Goal: Task Accomplishment & Management: Use online tool/utility

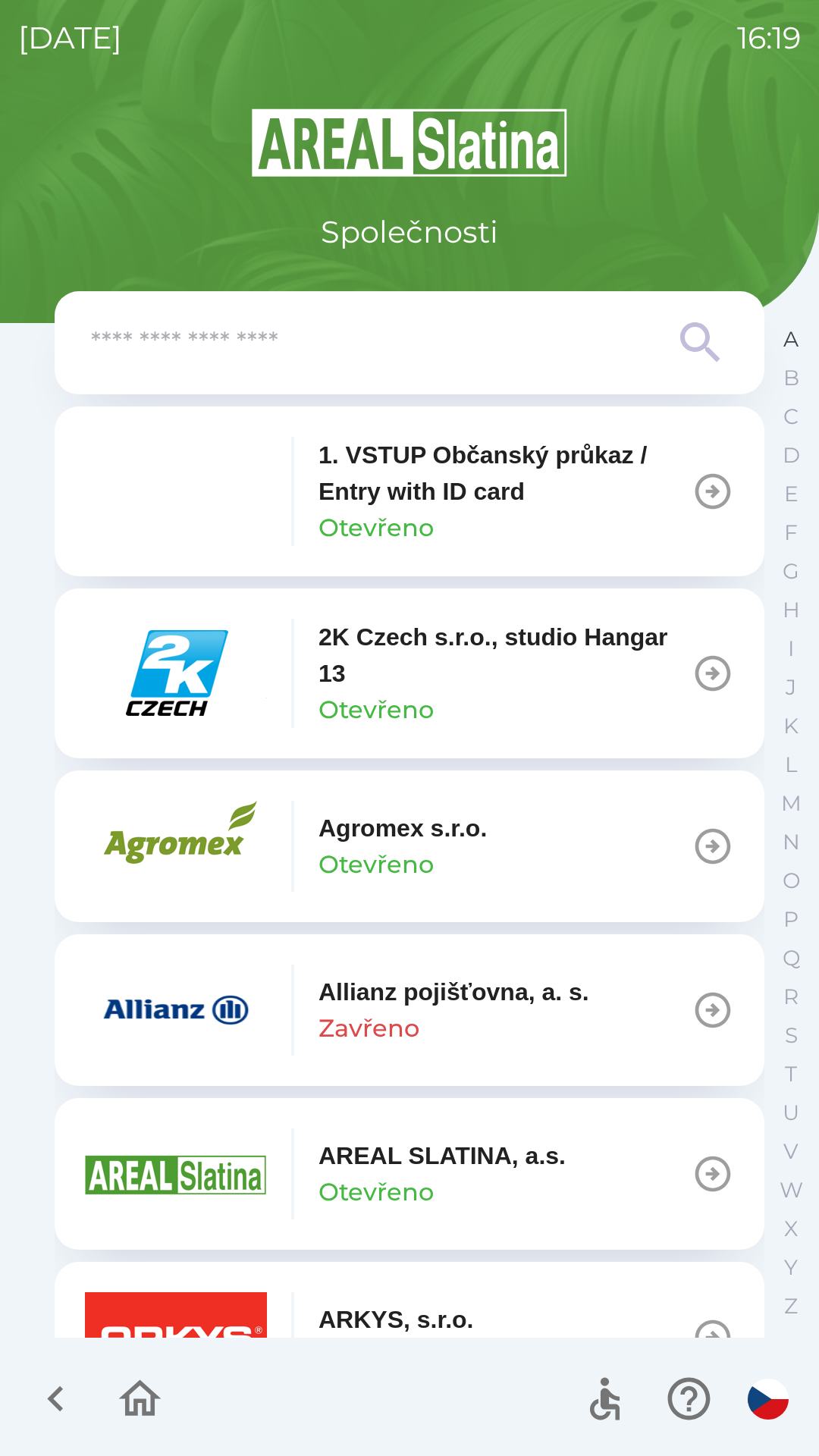
click at [784, 342] on p "A" at bounding box center [791, 339] width 15 height 27
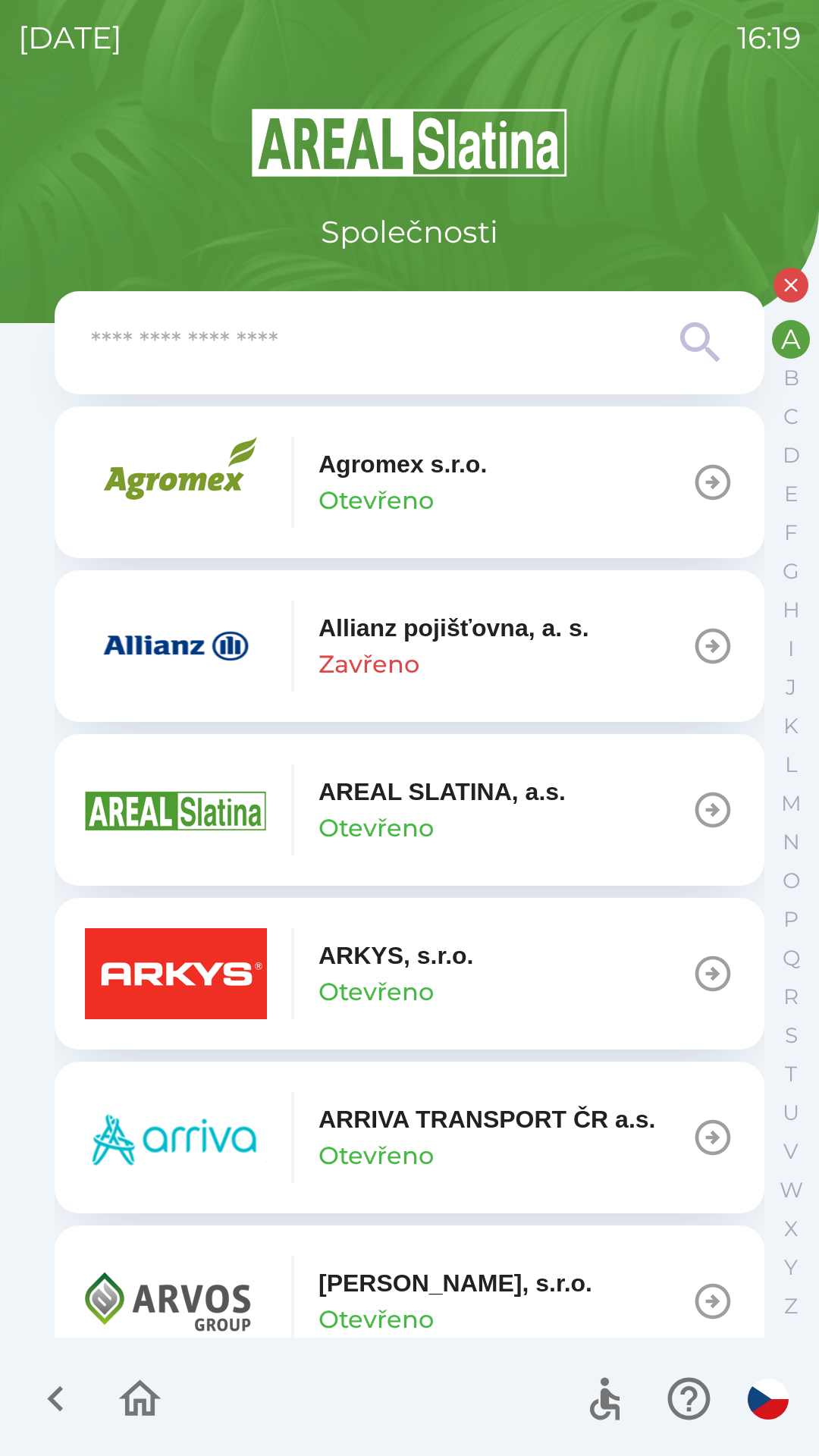
click at [385, 661] on p "Zavřeno" at bounding box center [369, 664] width 101 height 36
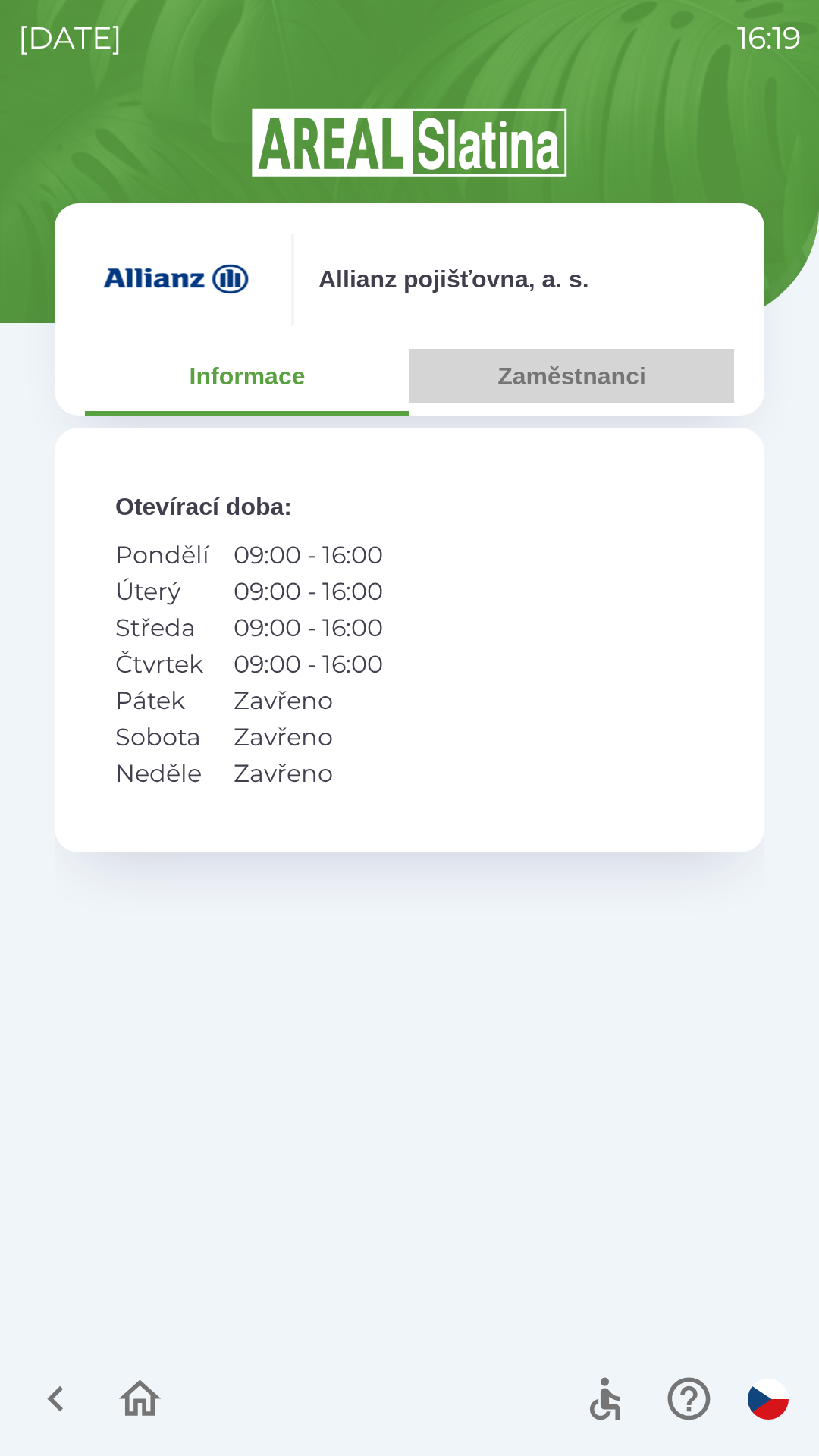
click at [545, 380] on button "Zaměstnanci" at bounding box center [571, 376] width 325 height 54
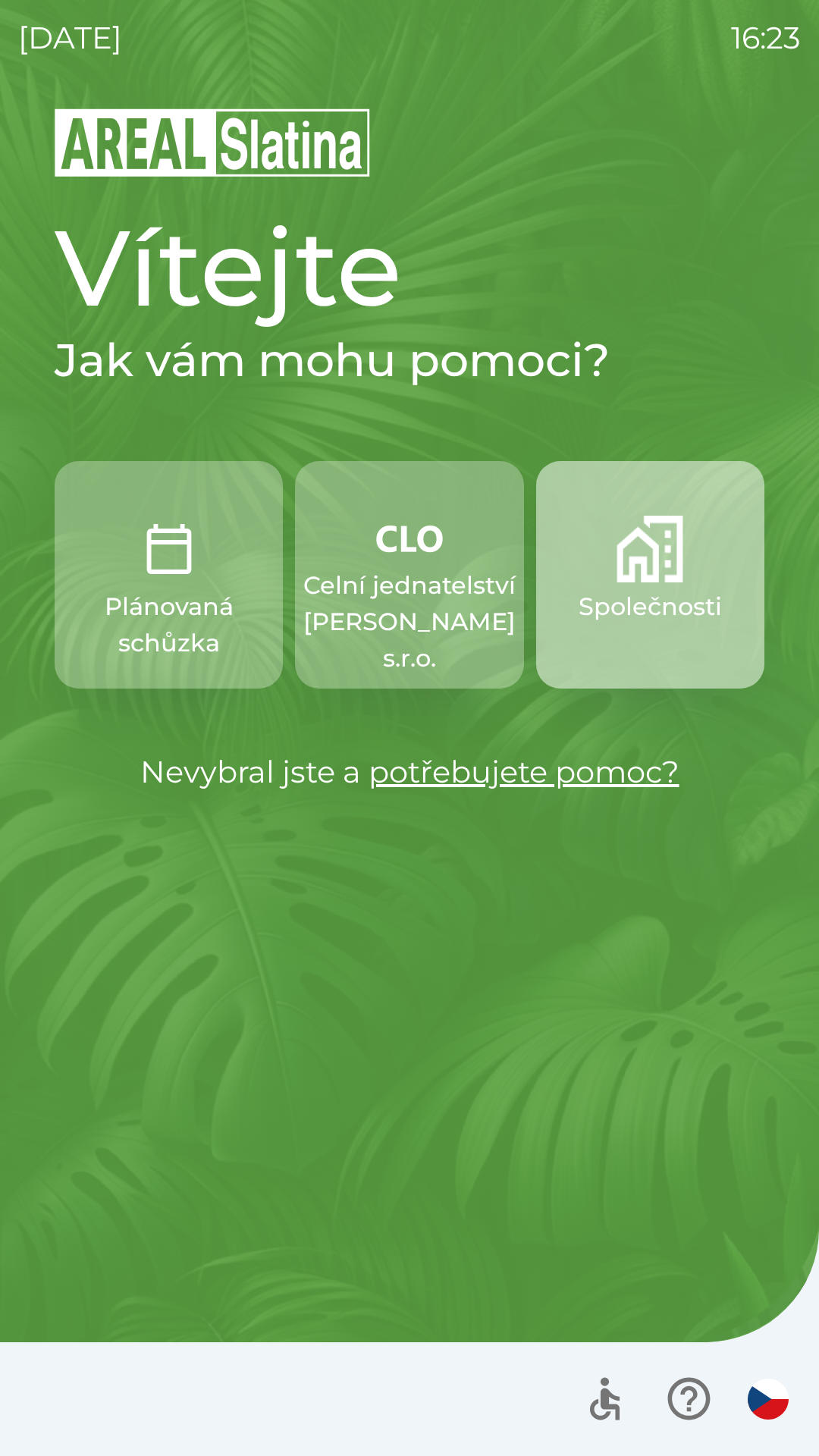
click at [633, 560] on img "button" at bounding box center [650, 548] width 67 height 67
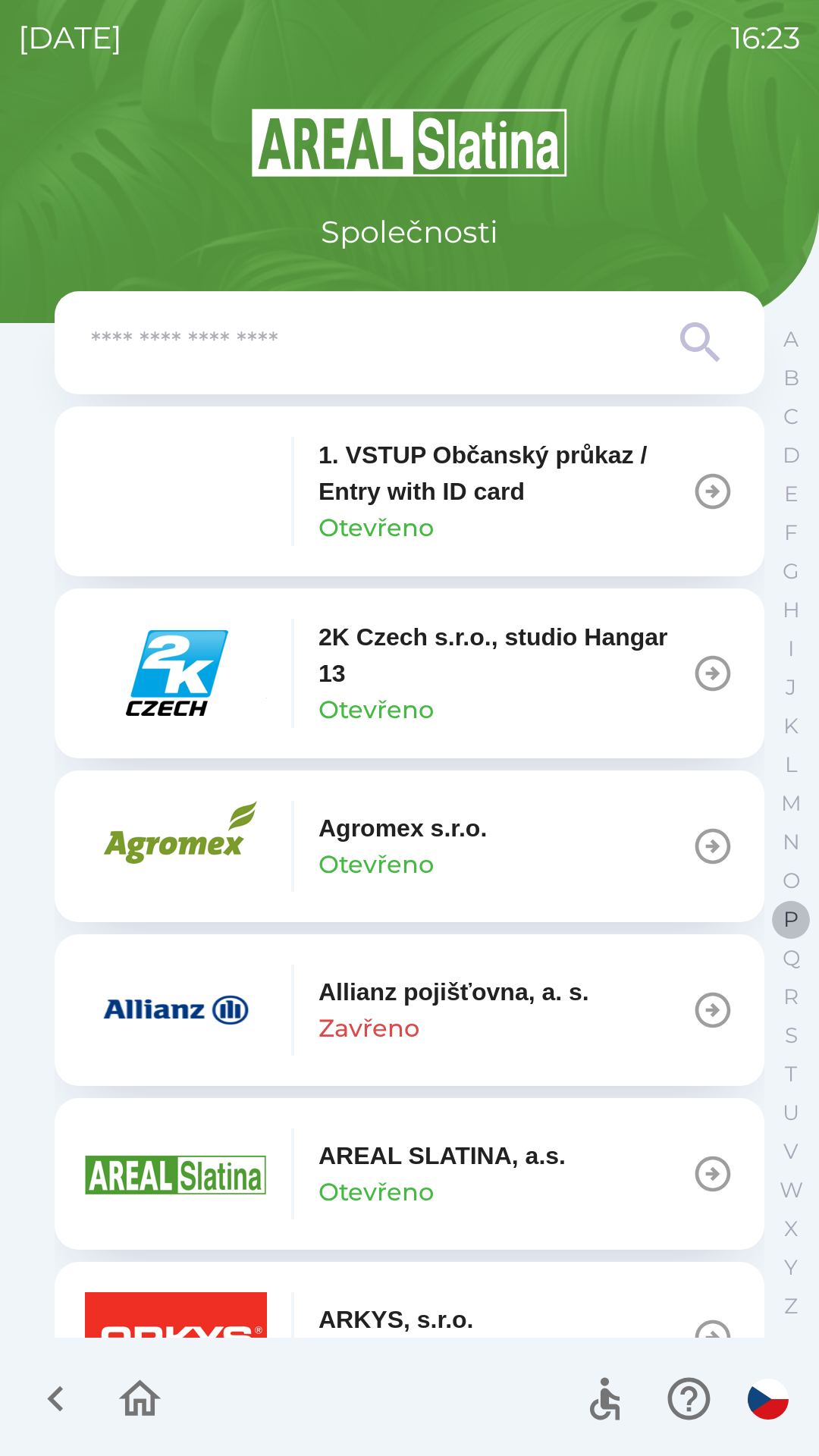
click at [787, 916] on p "P" at bounding box center [791, 919] width 15 height 27
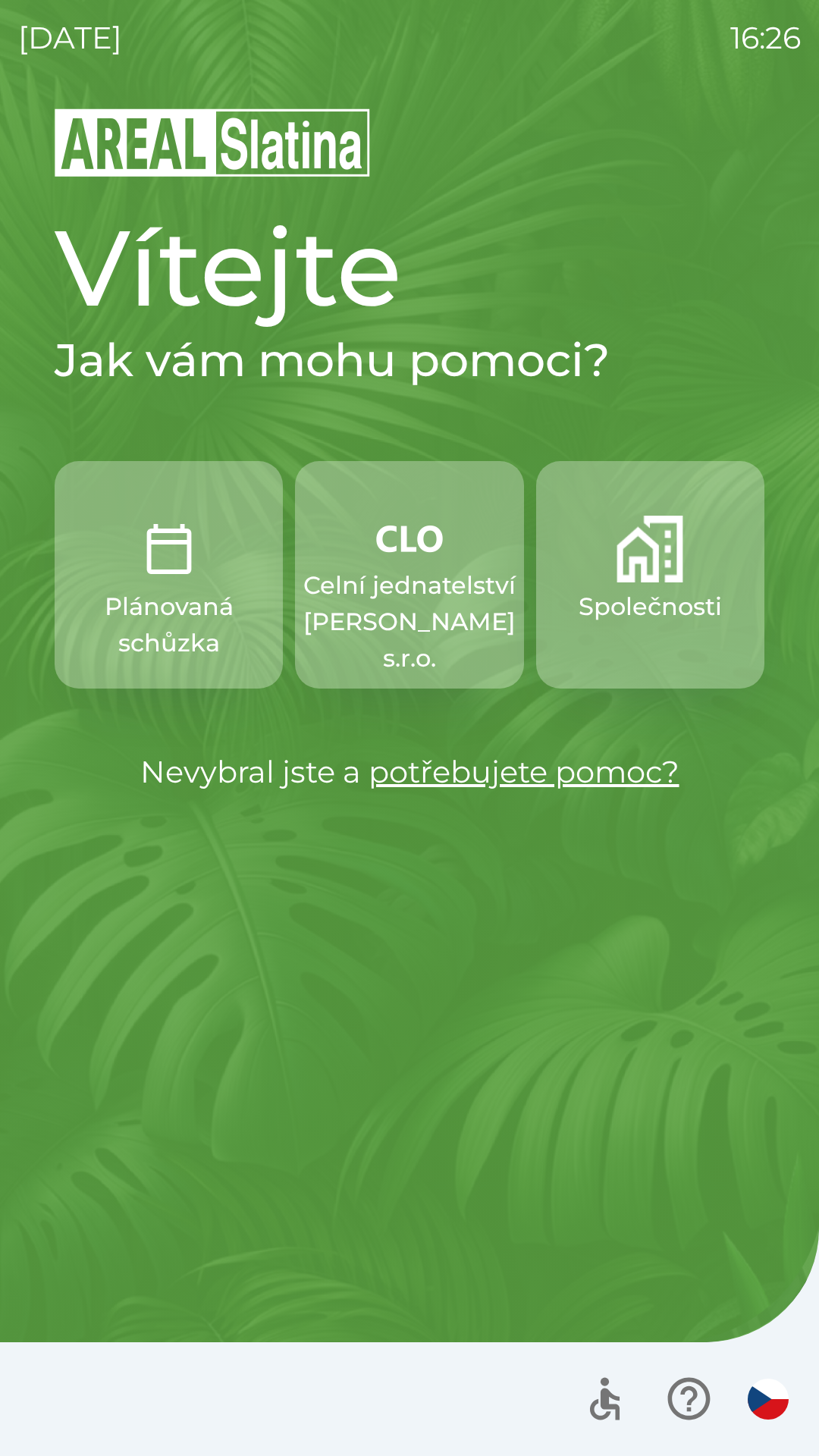
click at [398, 570] on p "Celní jednatelství [PERSON_NAME] s.r.o." at bounding box center [410, 622] width 212 height 109
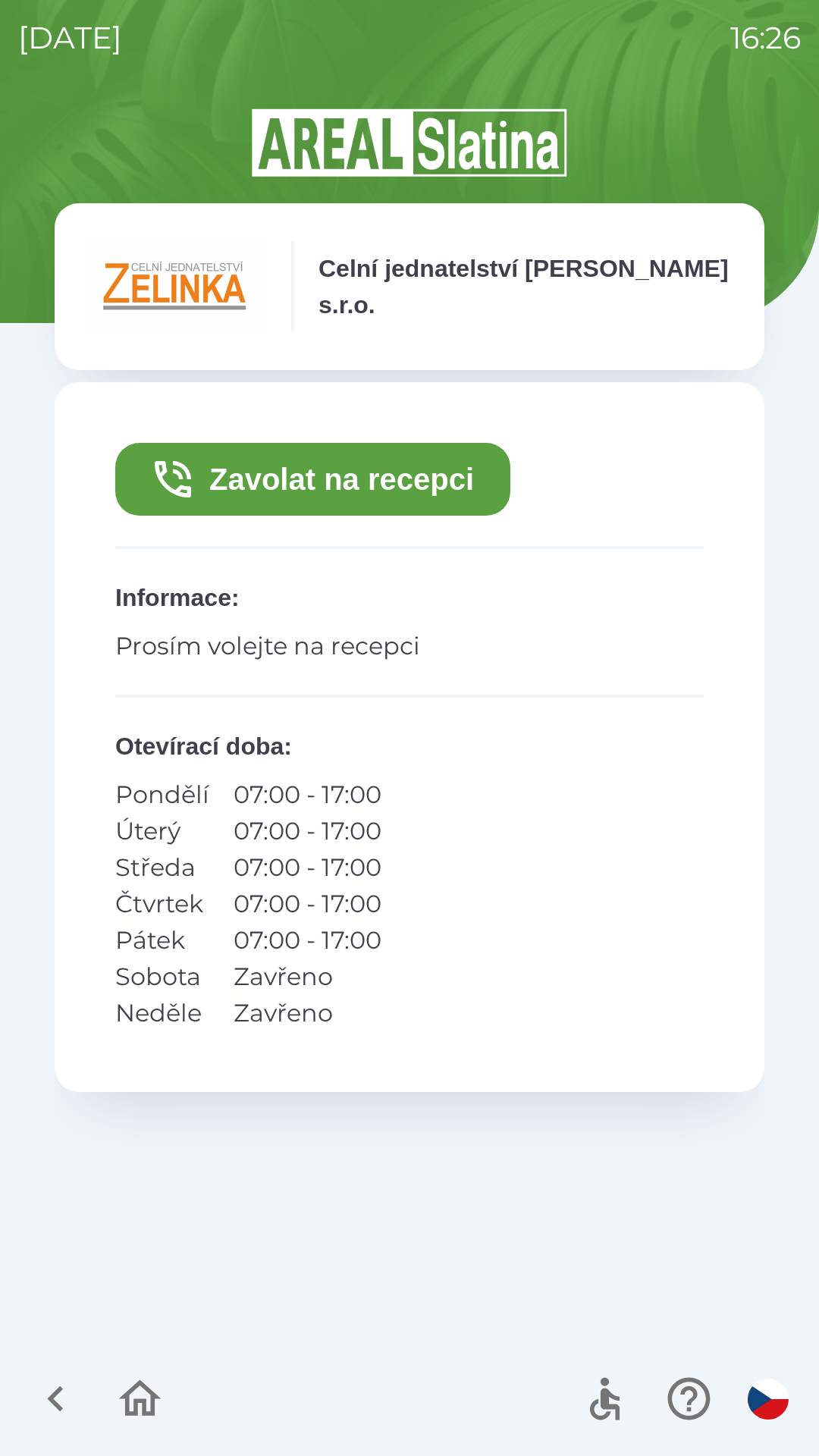
click at [336, 474] on button "Zavolat na recepci" at bounding box center [313, 479] width 395 height 73
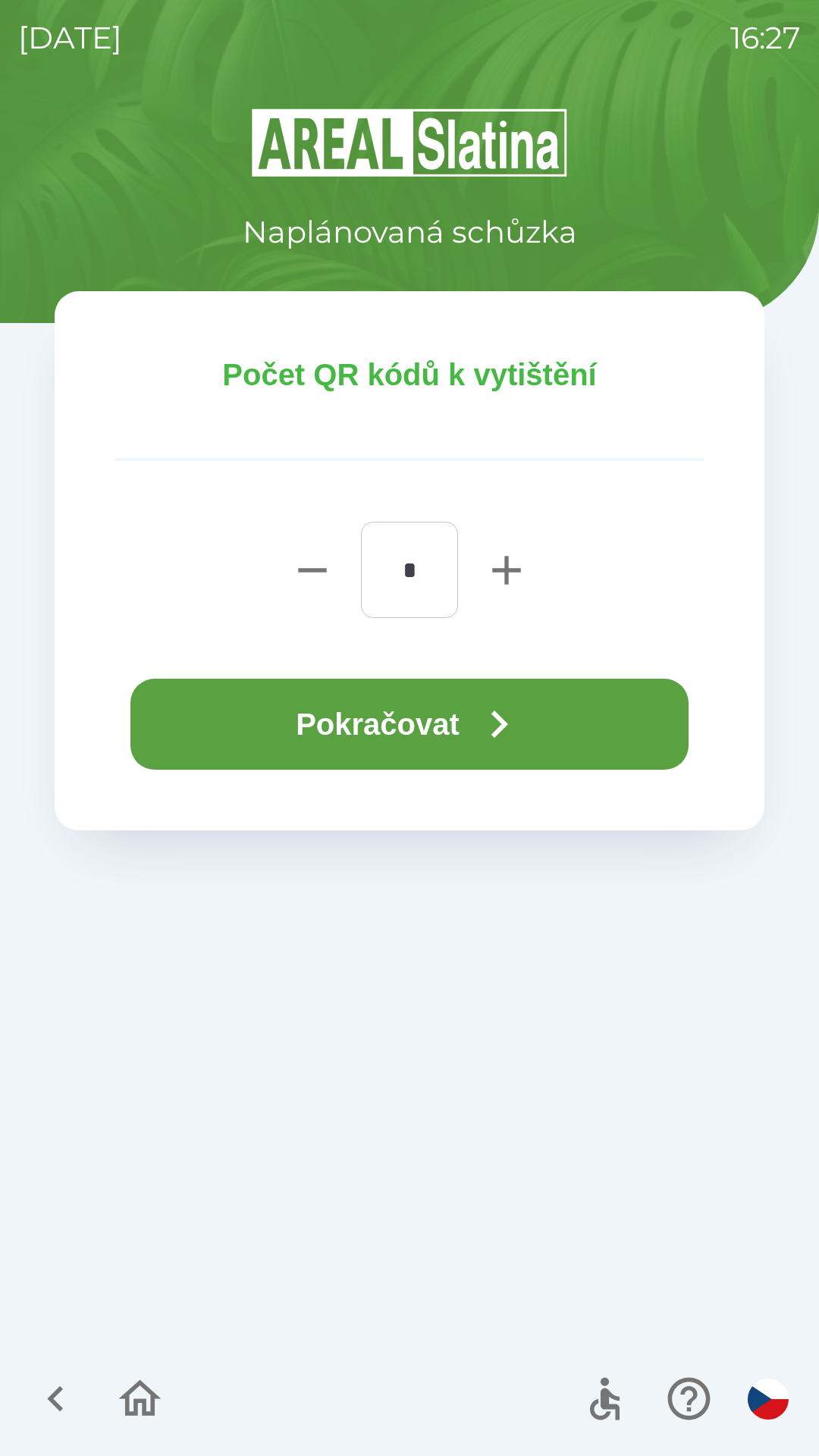
click at [416, 714] on button "Pokračovat" at bounding box center [410, 724] width 558 height 91
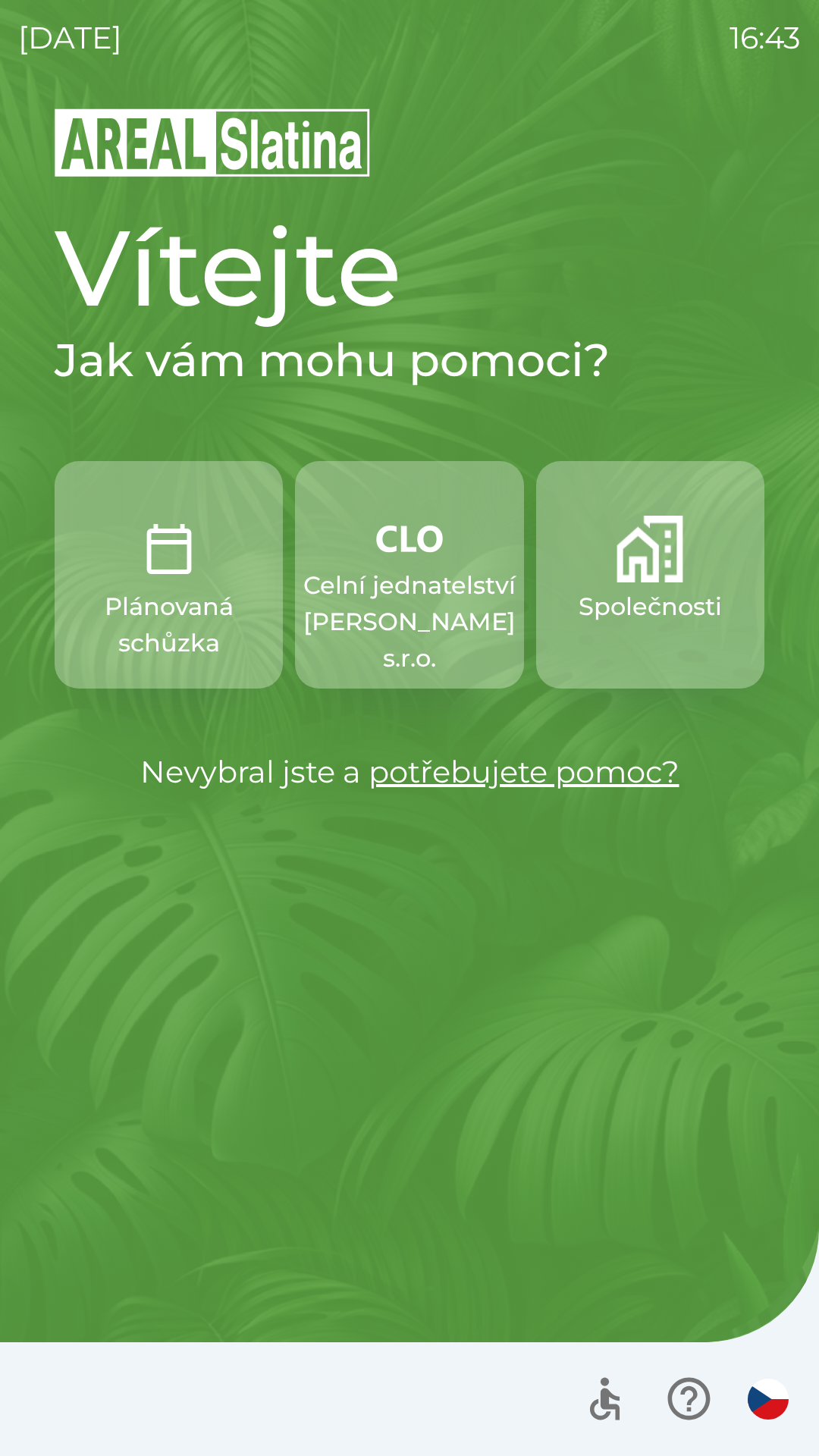
click at [634, 589] on p "Společnosti" at bounding box center [650, 607] width 143 height 36
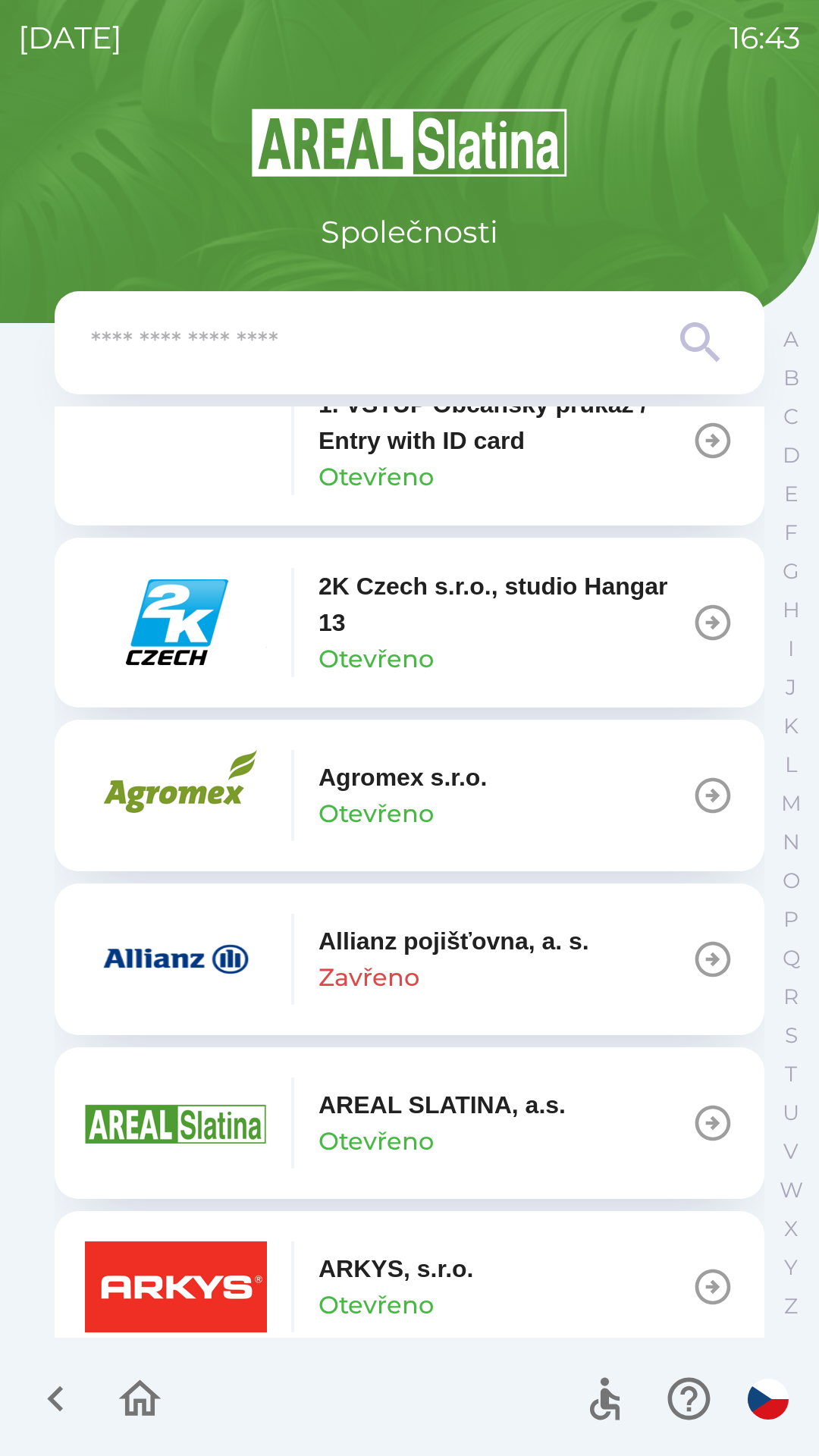
scroll to position [54, 0]
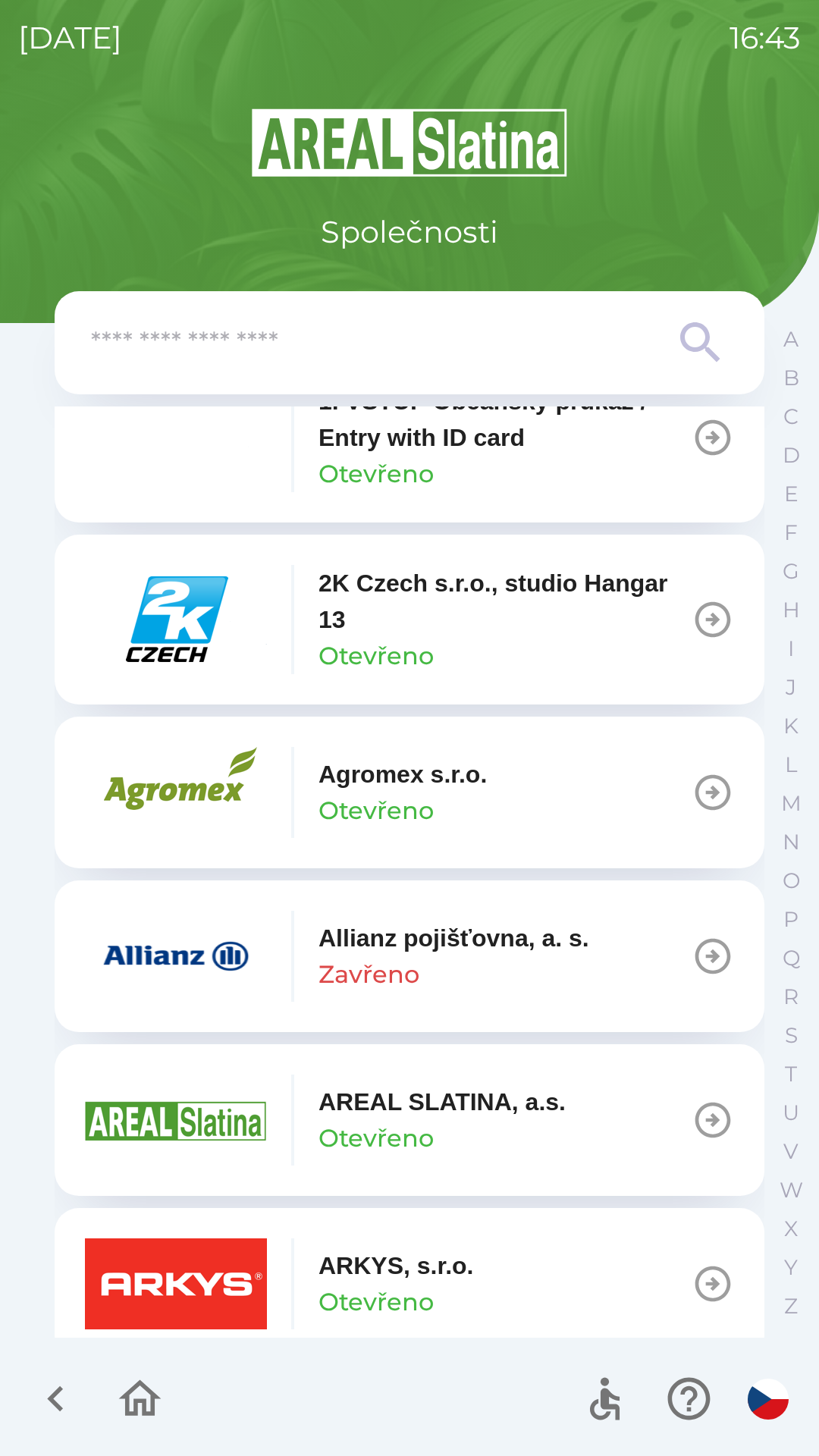
click at [435, 341] on input "text" at bounding box center [380, 343] width 577 height 42
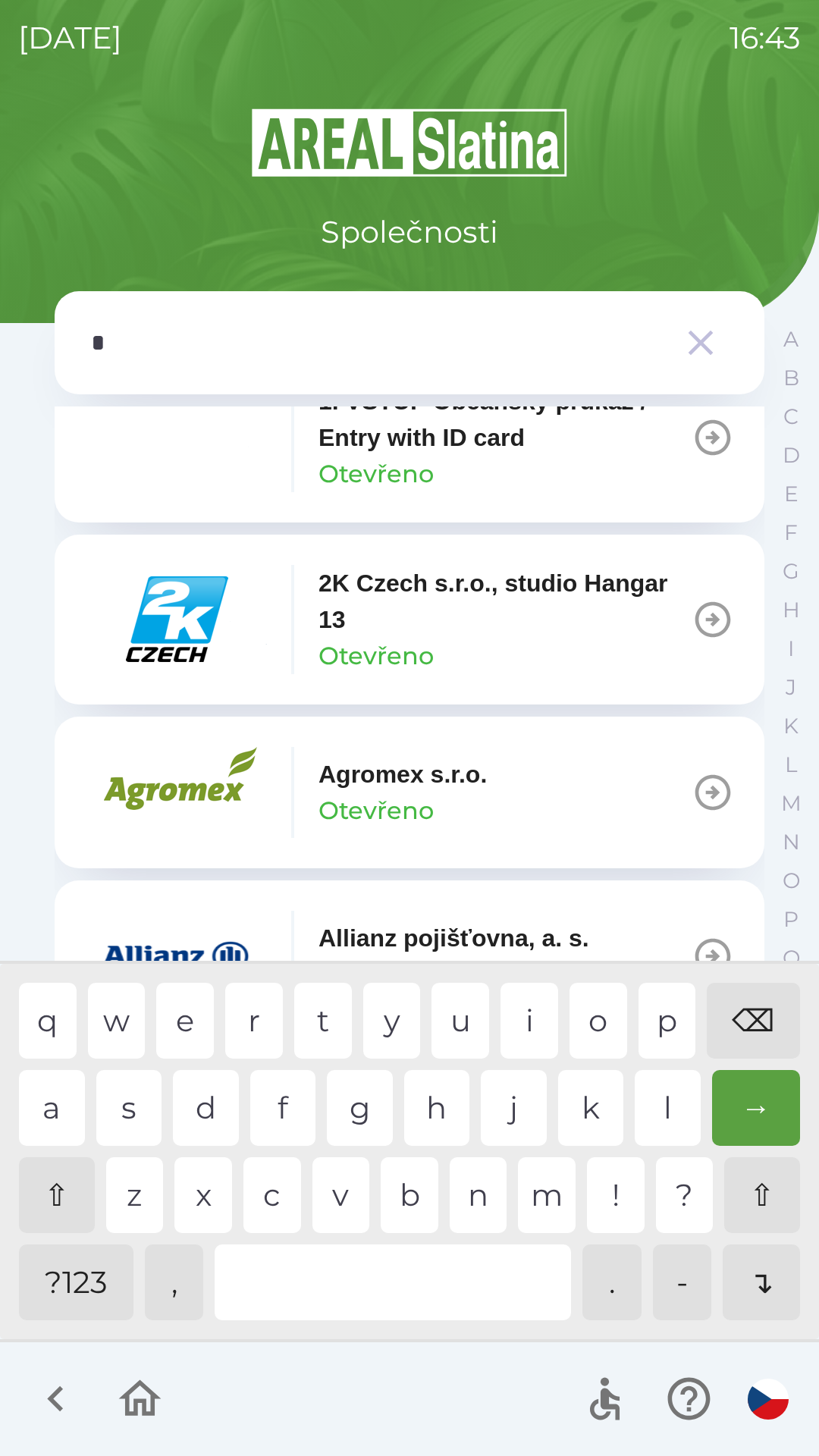
click at [120, 1098] on div "s" at bounding box center [130, 1108] width 66 height 76
type input "**"
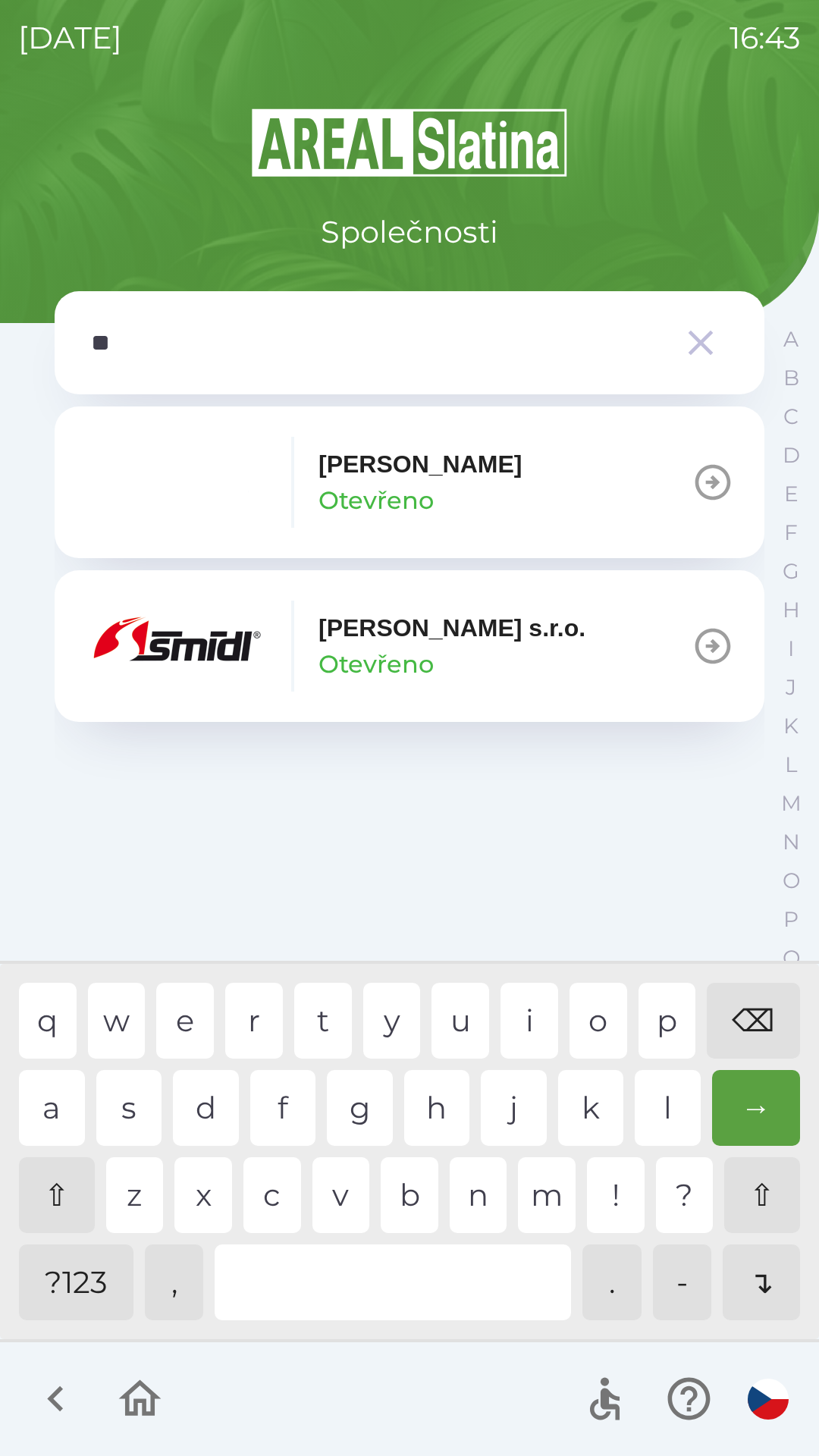
click at [710, 646] on icon "button" at bounding box center [713, 646] width 35 height 35
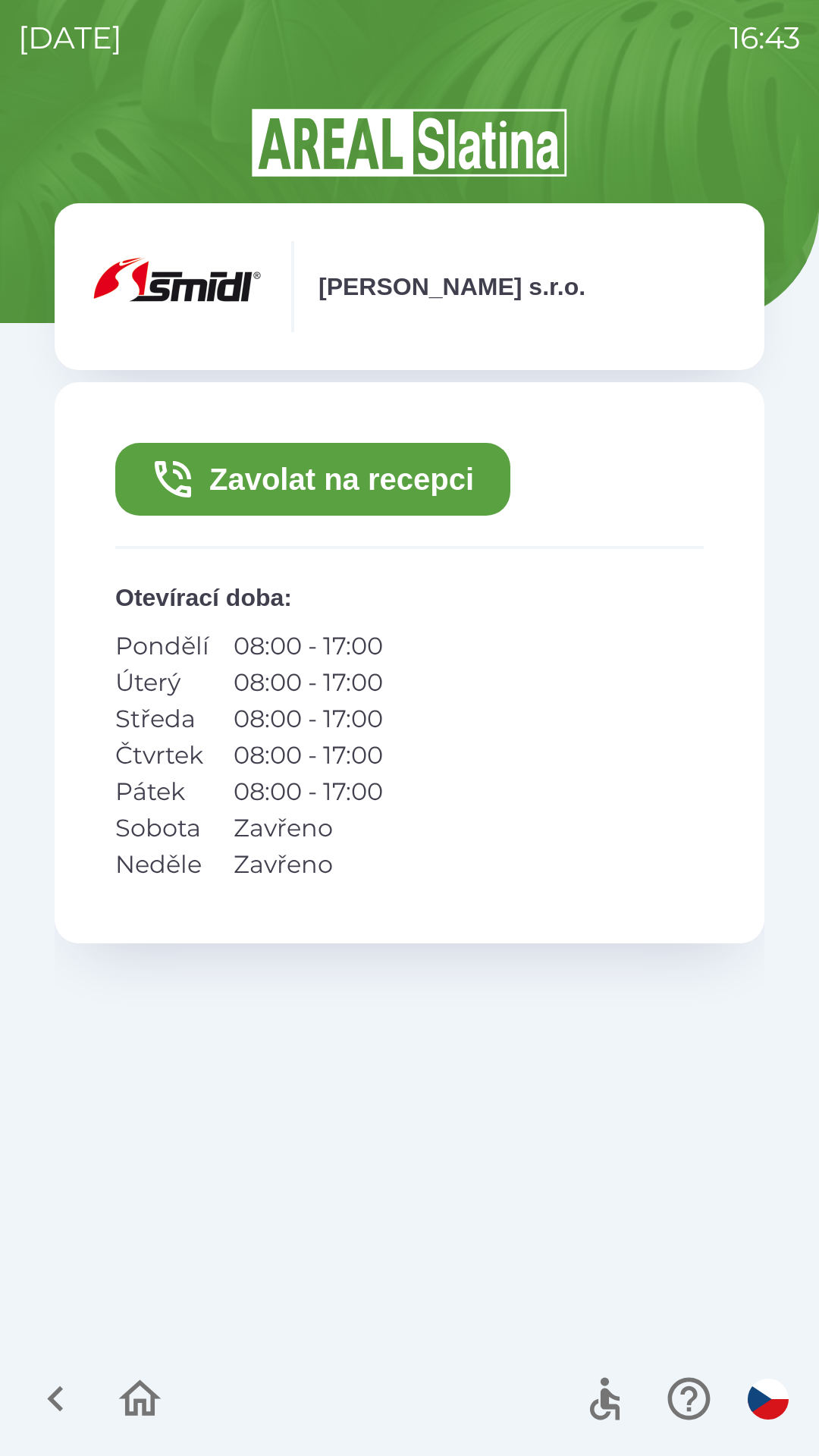
click at [381, 479] on button "Zavolat na recepci" at bounding box center [313, 479] width 395 height 73
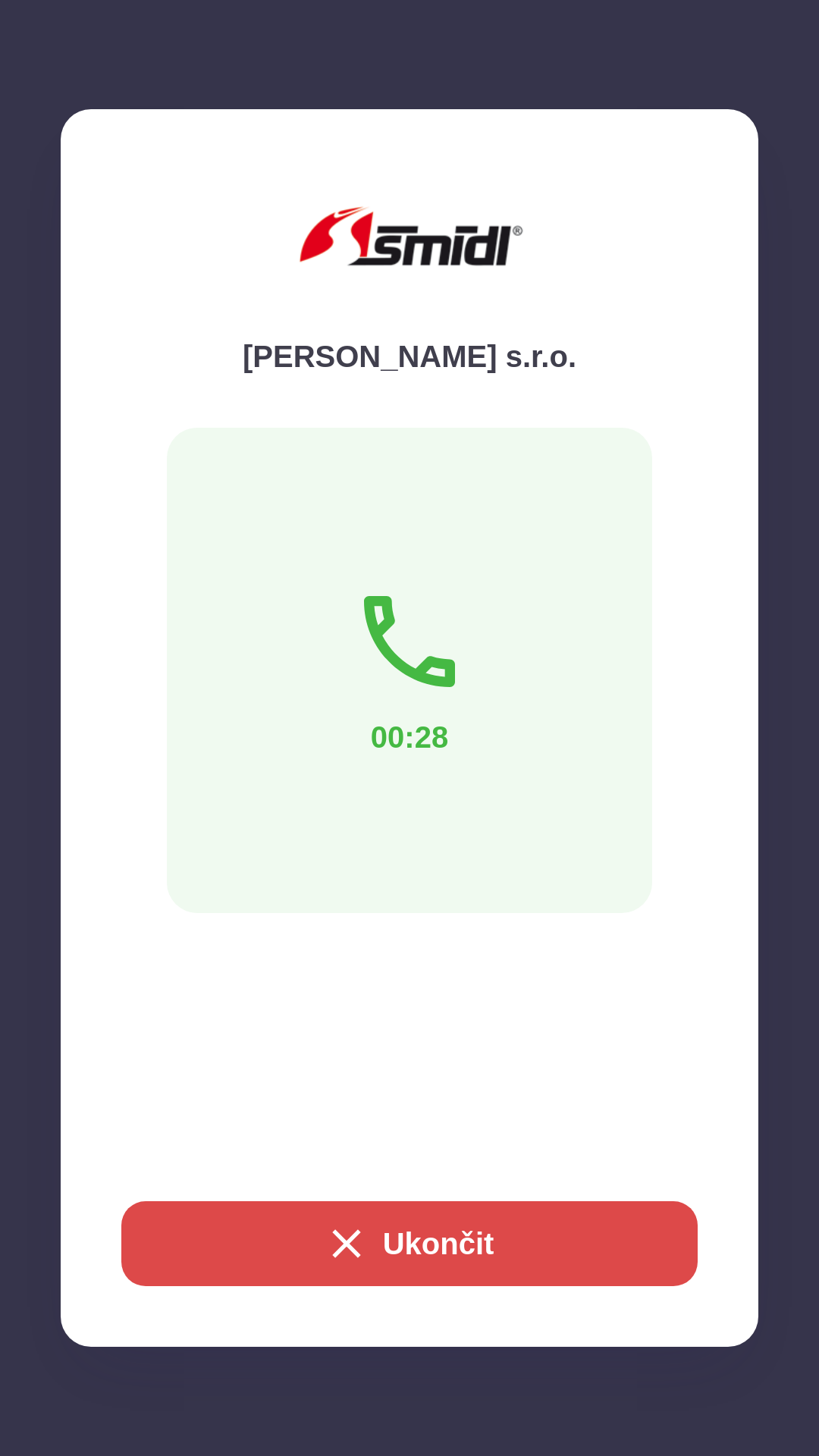
click at [415, 1234] on button "Ukončit" at bounding box center [410, 1244] width 577 height 85
